Goal: Navigation & Orientation: Find specific page/section

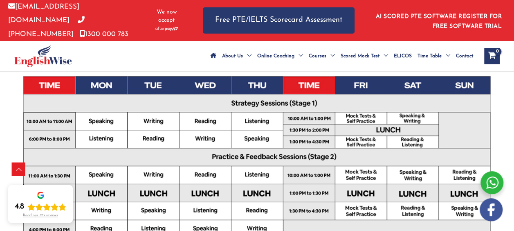
scroll to position [286, 0]
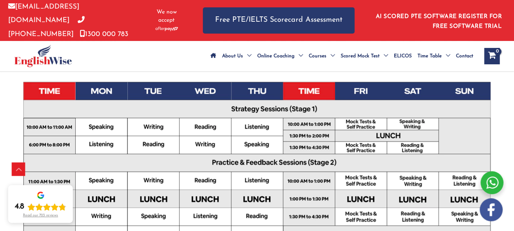
click at [394, 50] on span "ELICOS" at bounding box center [403, 56] width 18 height 29
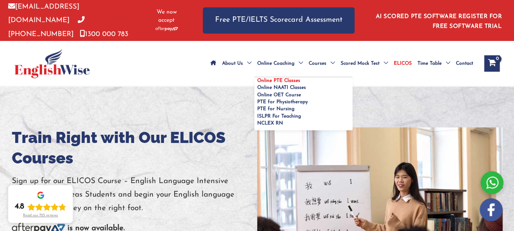
click at [254, 77] on link "Online PTE Classes" at bounding box center [303, 80] width 98 height 7
